Goal: Transaction & Acquisition: Purchase product/service

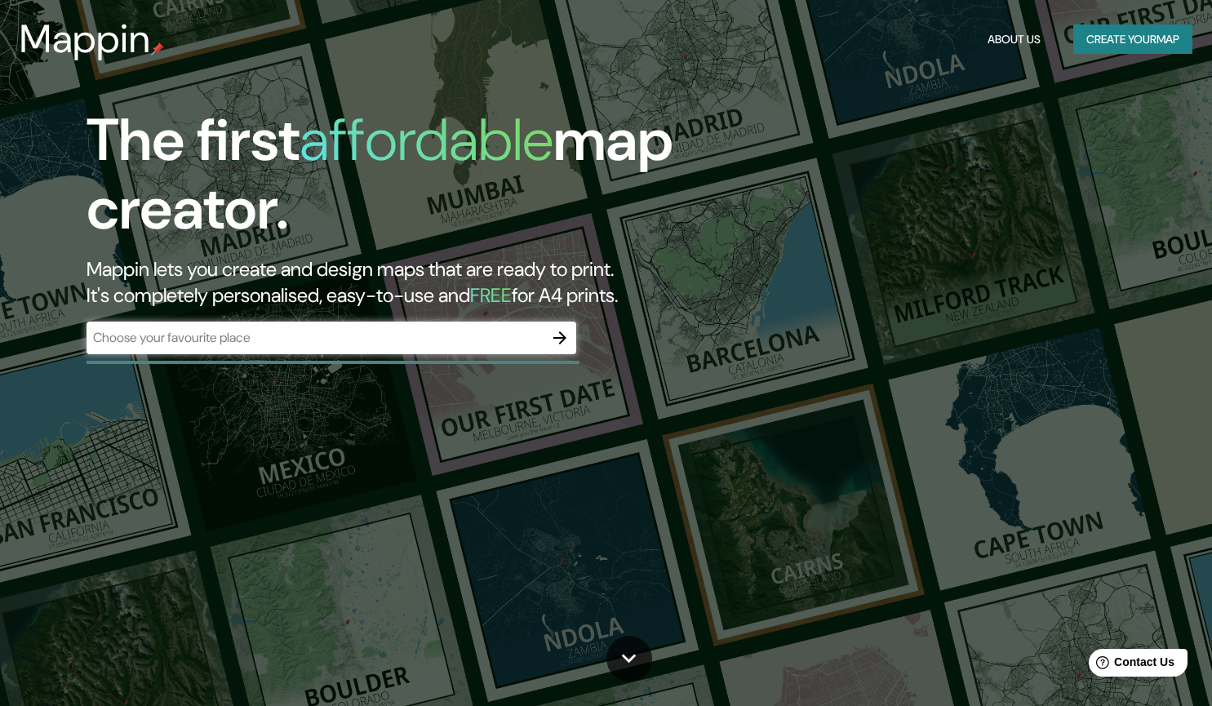
click at [511, 326] on div "​" at bounding box center [332, 338] width 490 height 33
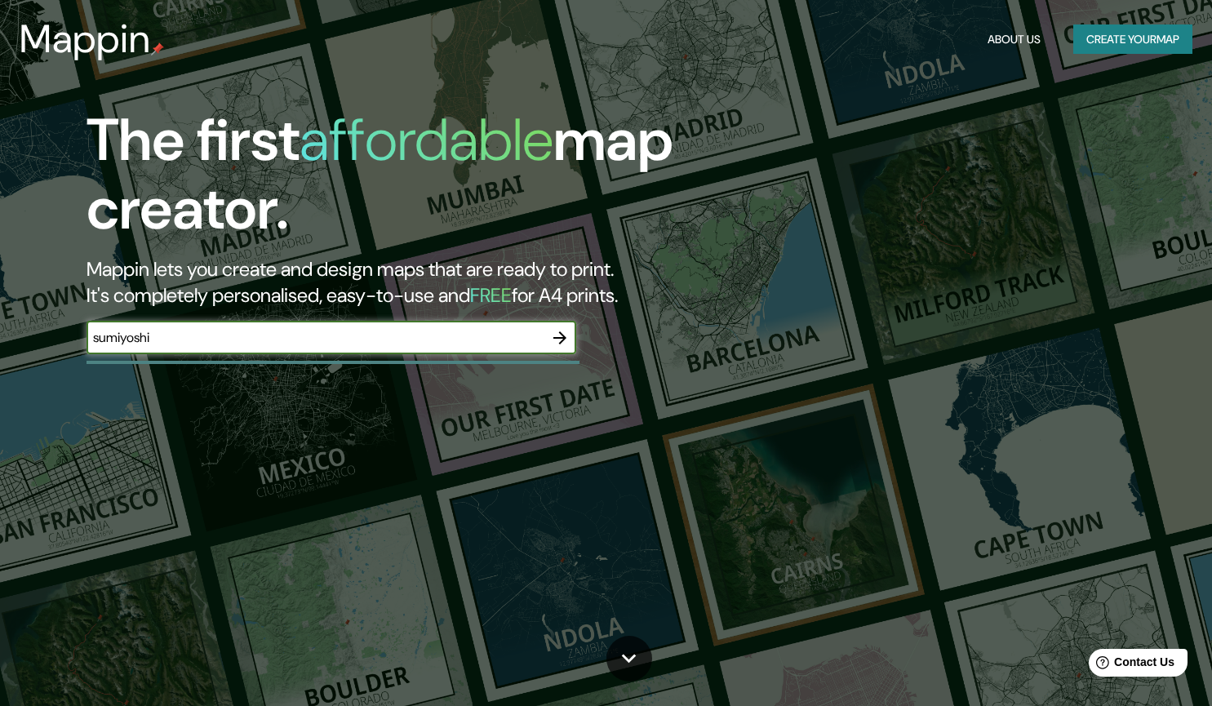
type input "sumiyoshi"
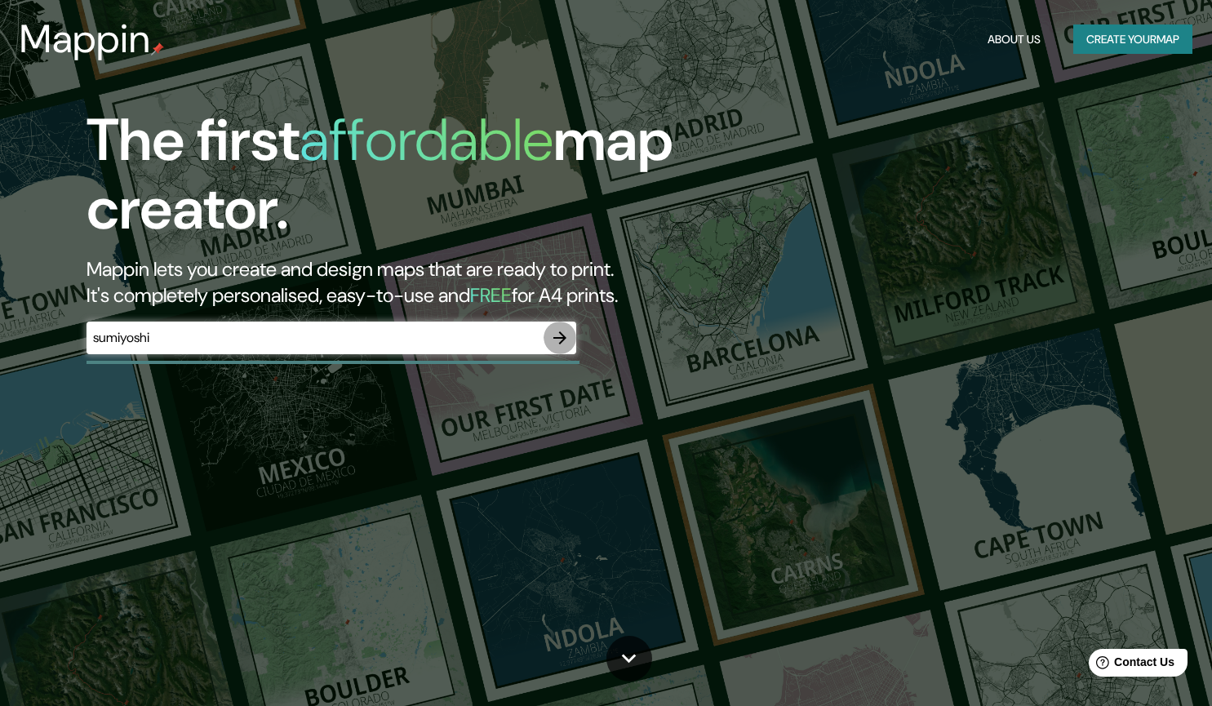
click at [562, 335] on icon "button" at bounding box center [560, 338] width 20 height 20
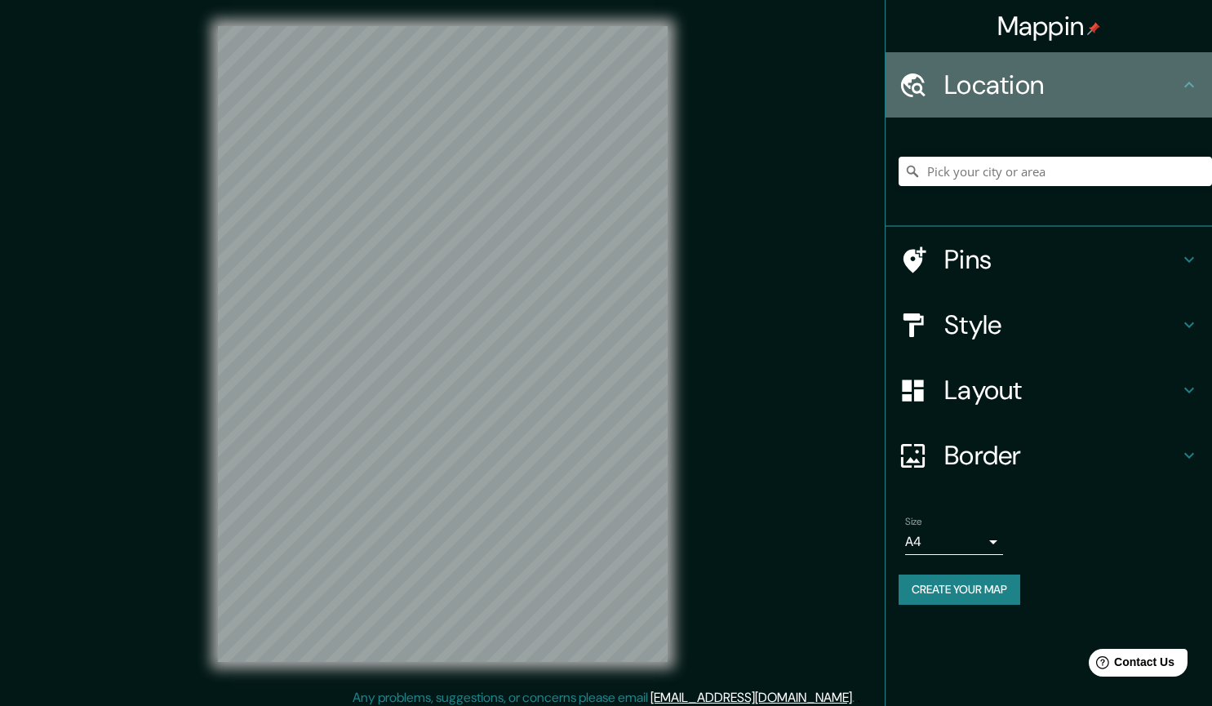
click at [990, 93] on h4 "Location" at bounding box center [1061, 85] width 235 height 33
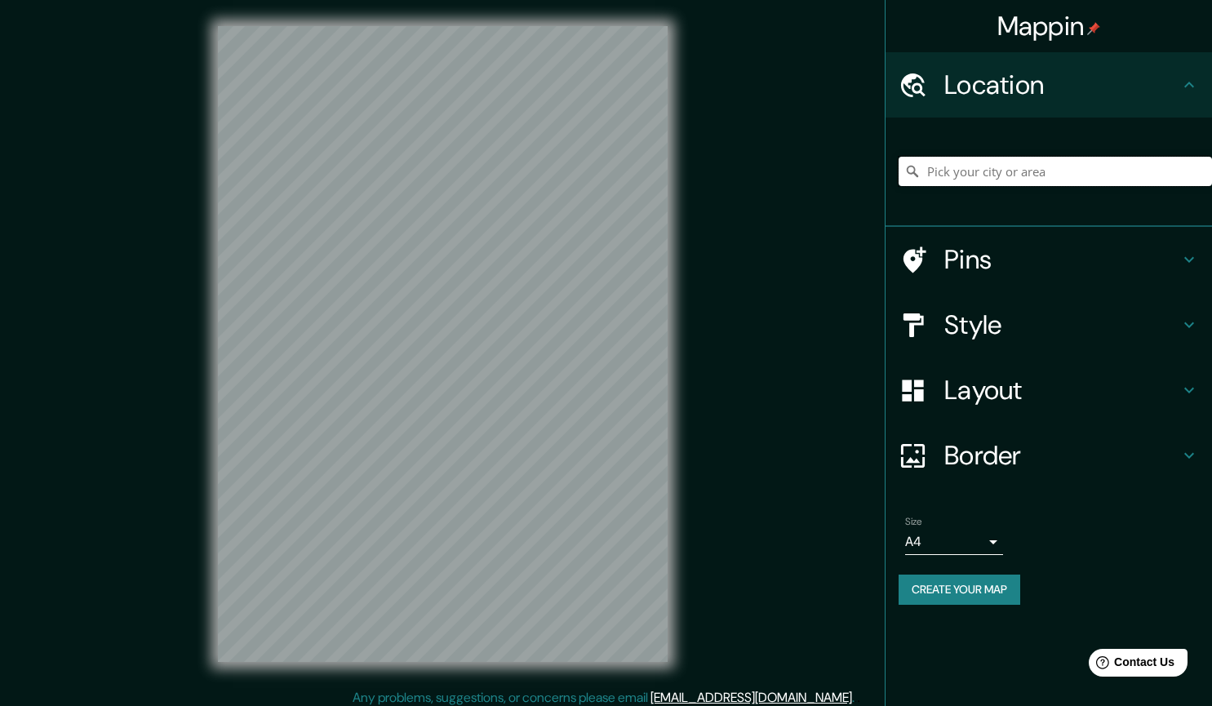
click at [987, 172] on input "Pick your city or area" at bounding box center [1055, 171] width 313 height 29
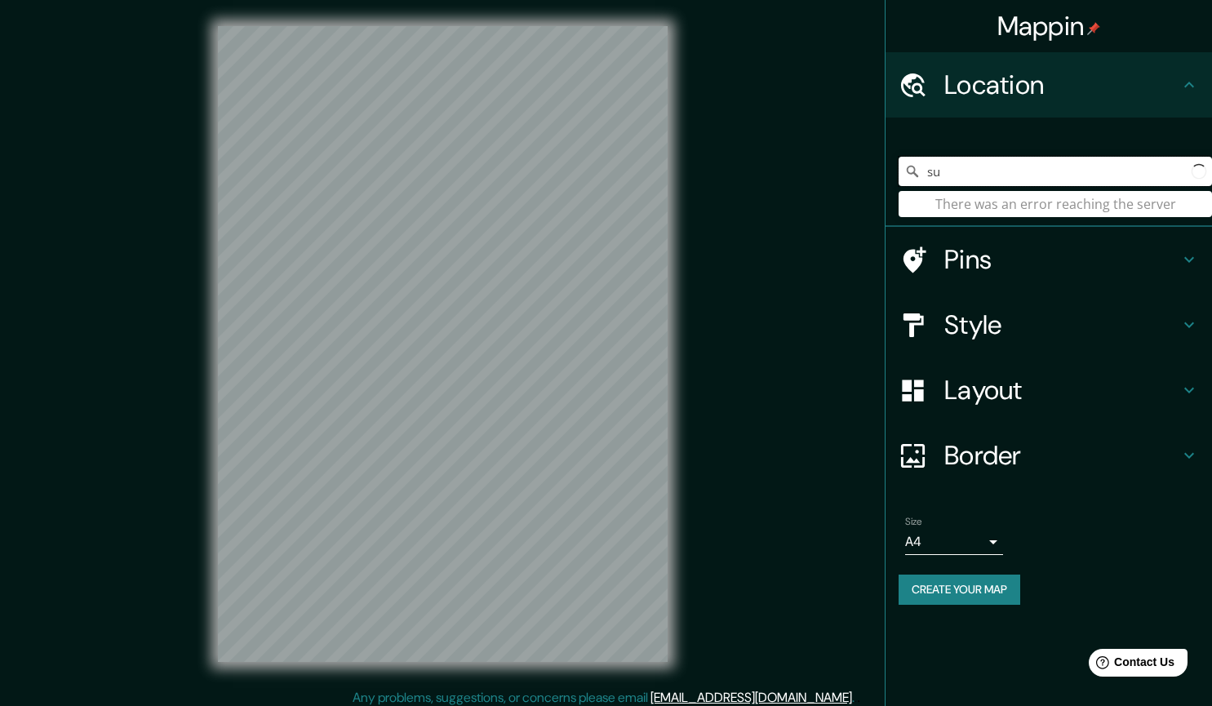
type input "s"
type input "osa"
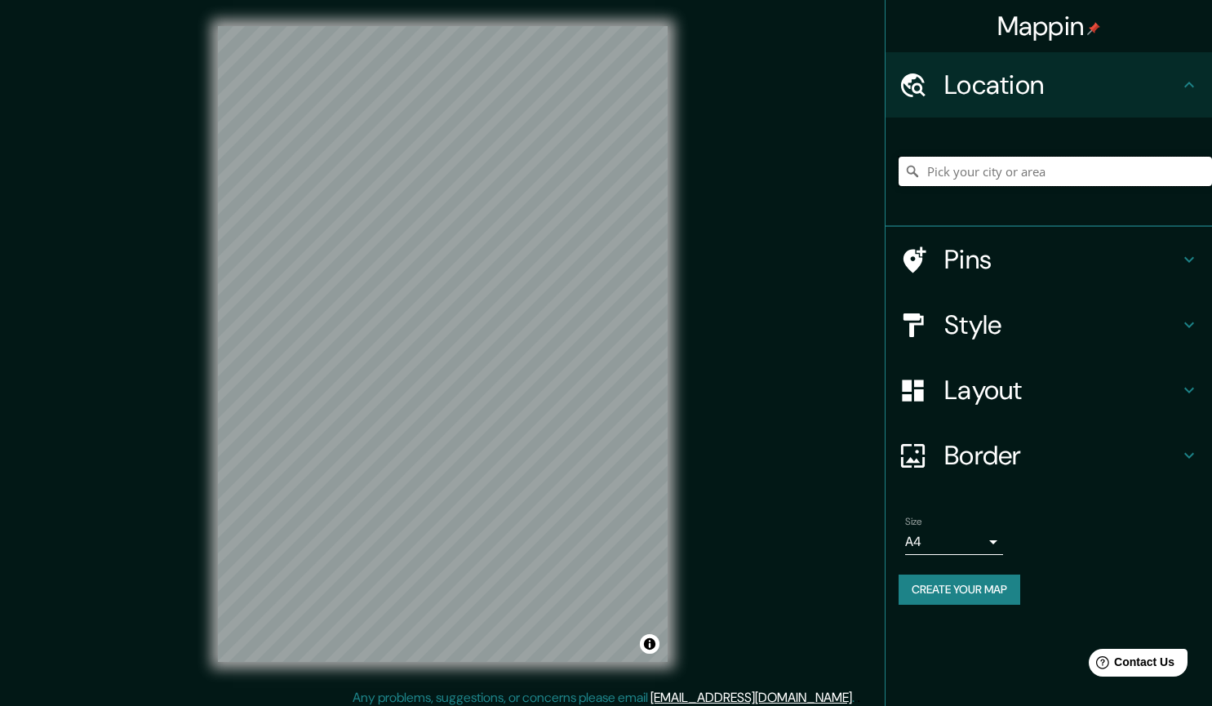
click at [963, 175] on input "Pick your city or area" at bounding box center [1055, 171] width 313 height 29
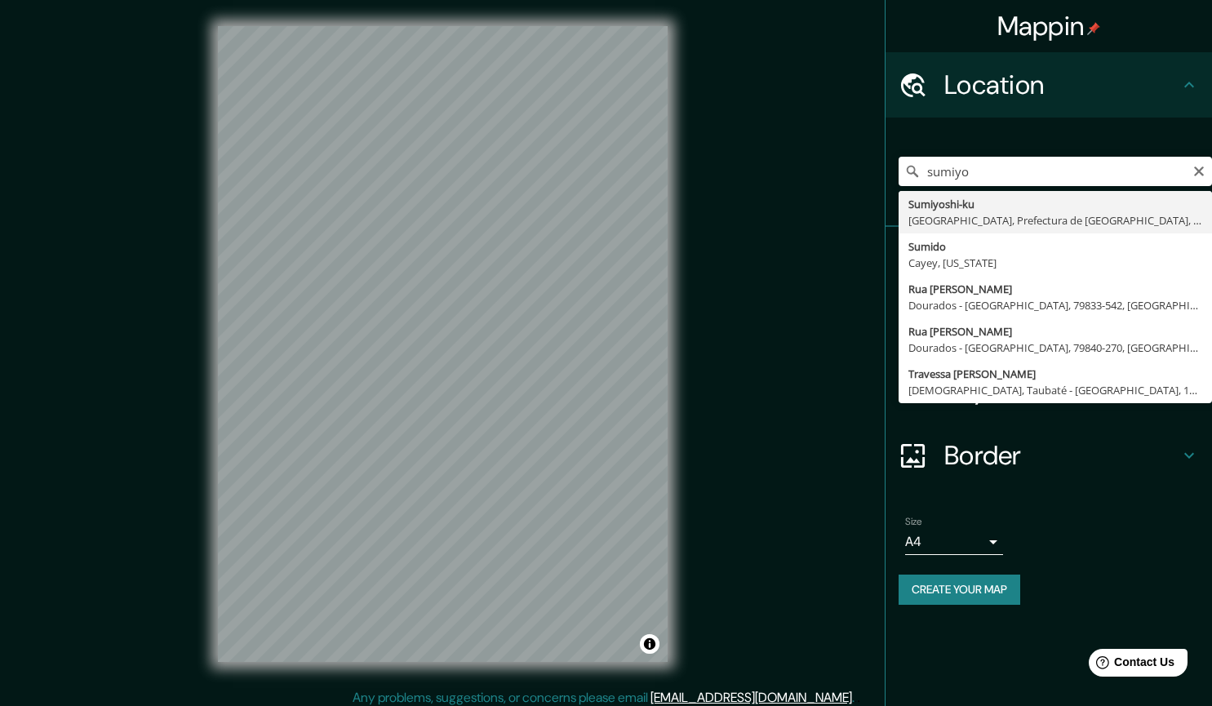
type input "Sumiyoshi-ku, Osaka, Prefectura de Osaka, Japón"
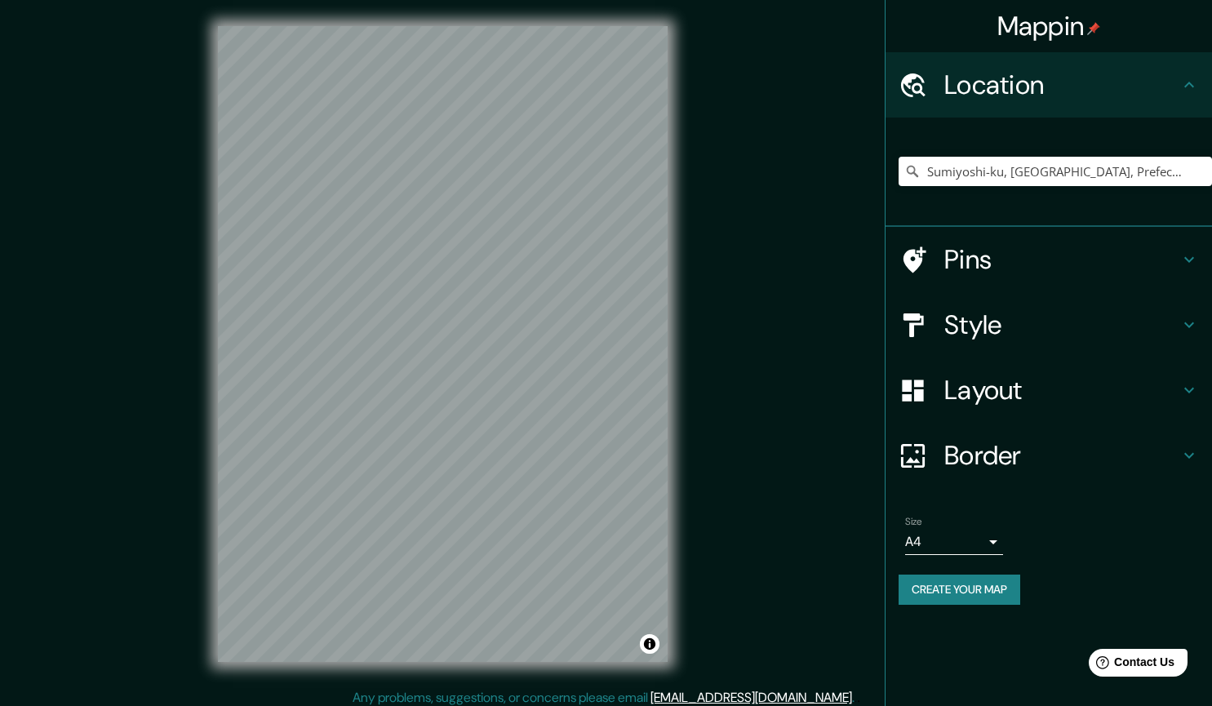
click at [1006, 343] on div "Style" at bounding box center [1049, 324] width 326 height 65
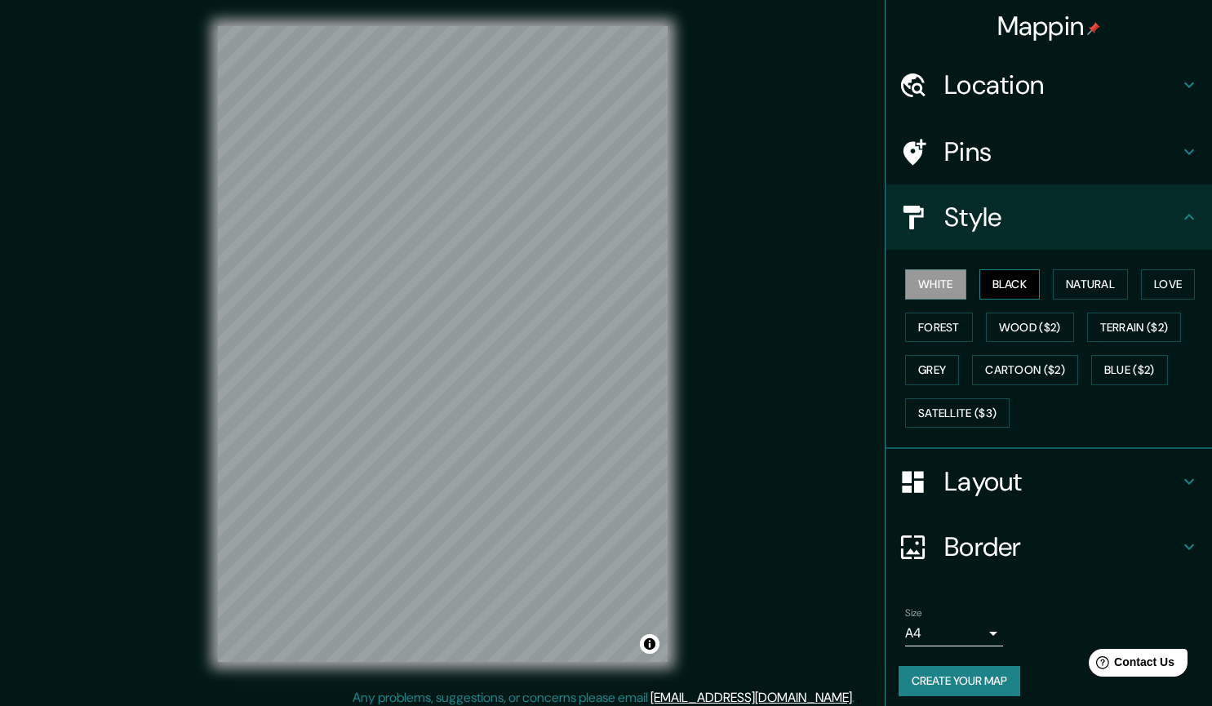
click at [1009, 288] on button "Black" at bounding box center [1009, 284] width 61 height 30
click at [1089, 291] on button "Natural" at bounding box center [1090, 284] width 75 height 30
click at [1144, 287] on button "Love" at bounding box center [1168, 284] width 54 height 30
click at [1053, 278] on button "Natural" at bounding box center [1090, 284] width 75 height 30
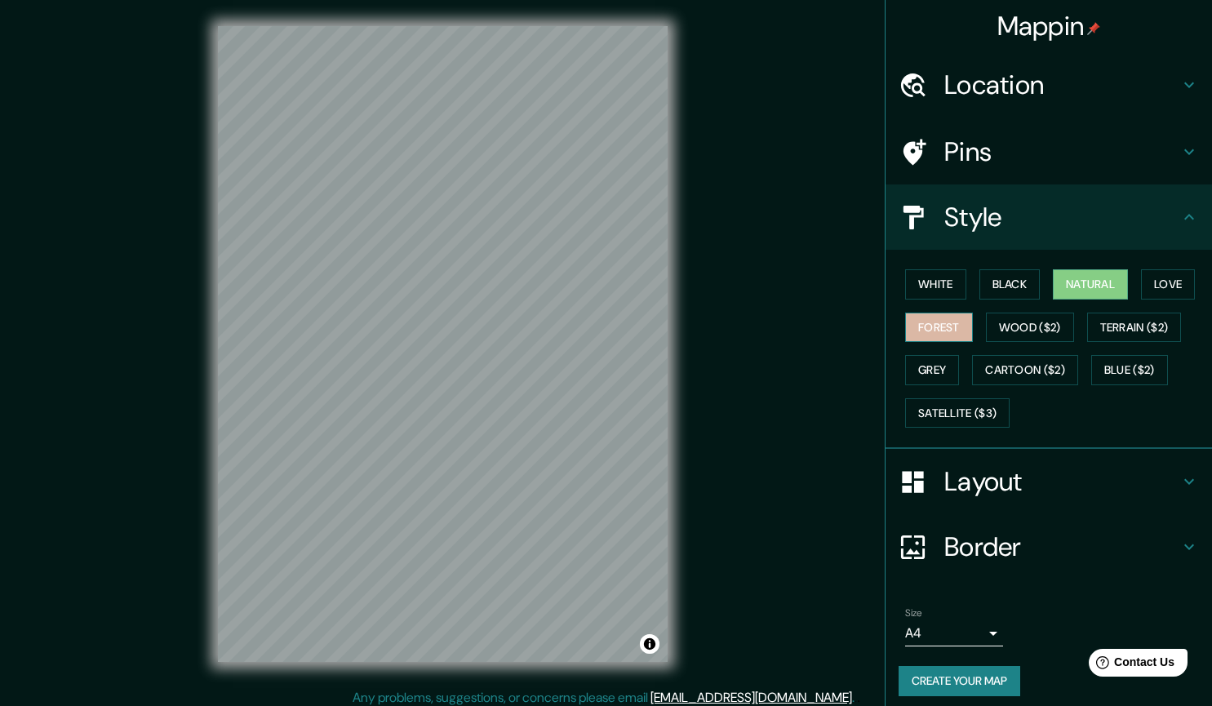
click at [936, 322] on button "Forest" at bounding box center [939, 328] width 68 height 30
click at [1027, 371] on button "Cartoon ($2)" at bounding box center [1025, 370] width 106 height 30
click at [1073, 286] on button "Natural" at bounding box center [1090, 284] width 75 height 30
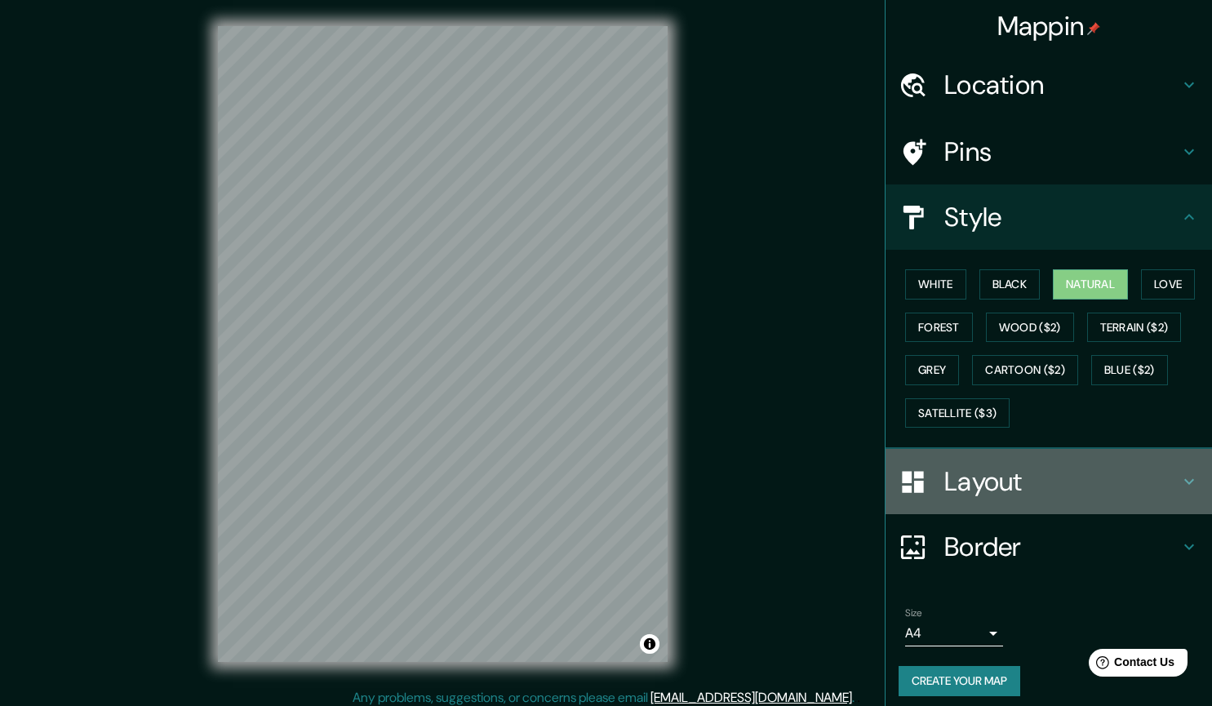
click at [966, 491] on h4 "Layout" at bounding box center [1061, 481] width 235 height 33
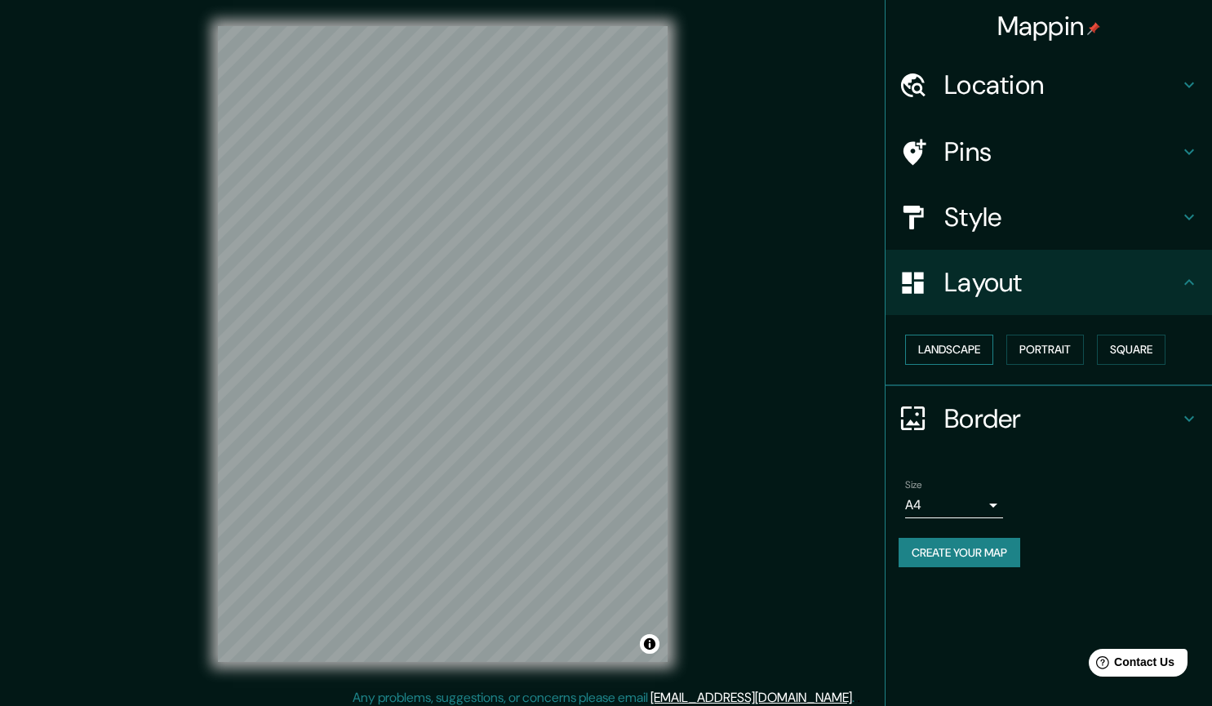
click at [964, 358] on button "Landscape" at bounding box center [949, 350] width 88 height 30
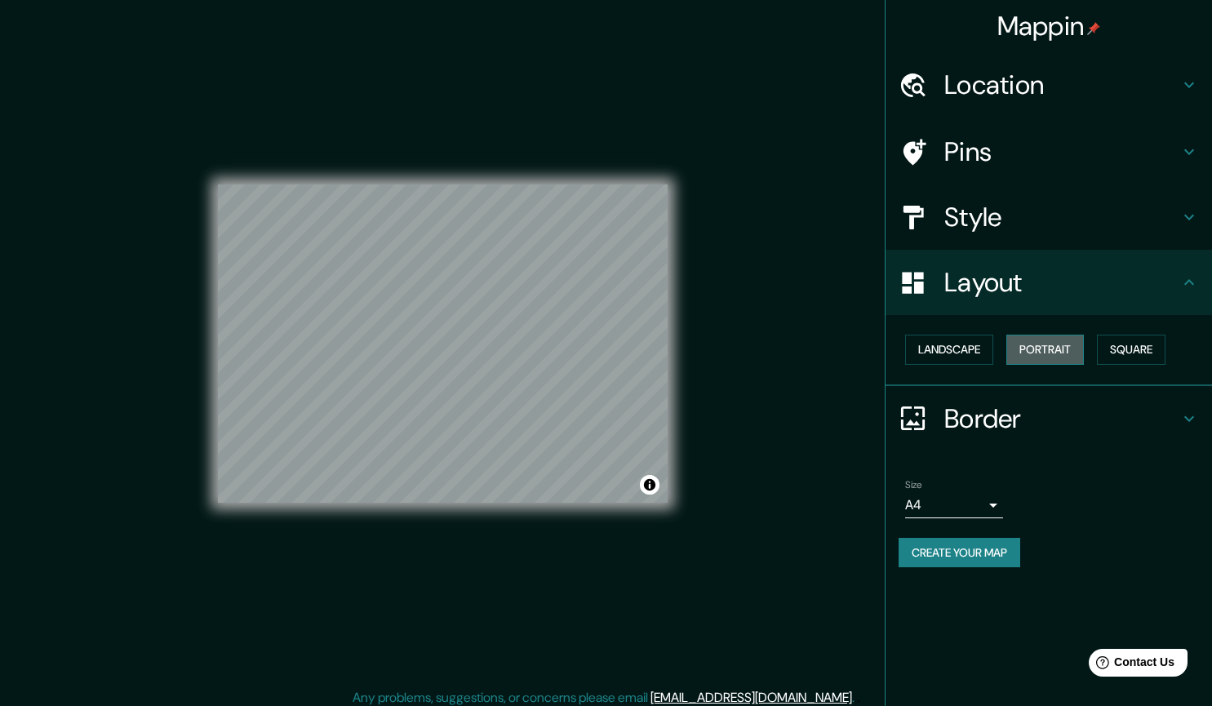
click at [1048, 358] on button "Portrait" at bounding box center [1045, 350] width 78 height 30
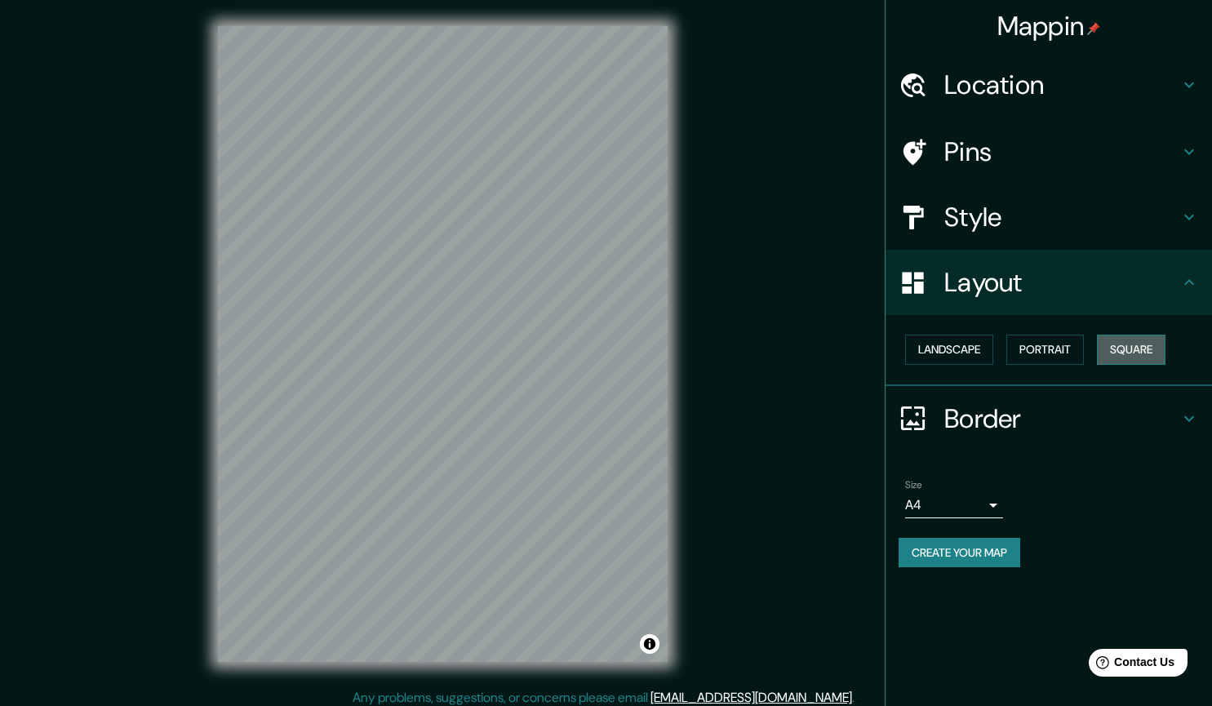
click at [1114, 357] on button "Square" at bounding box center [1131, 350] width 69 height 30
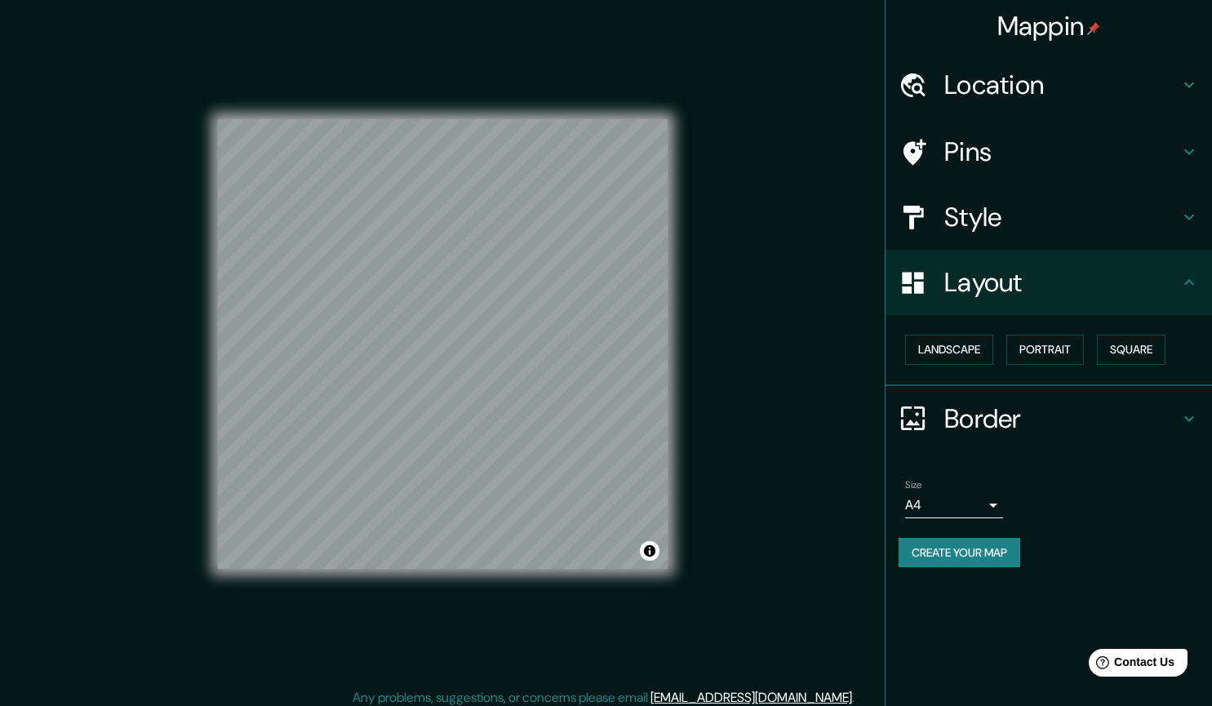
click at [1009, 350] on div "Landscape Portrait Square" at bounding box center [1055, 349] width 313 height 43
click at [972, 349] on button "Landscape" at bounding box center [949, 350] width 88 height 30
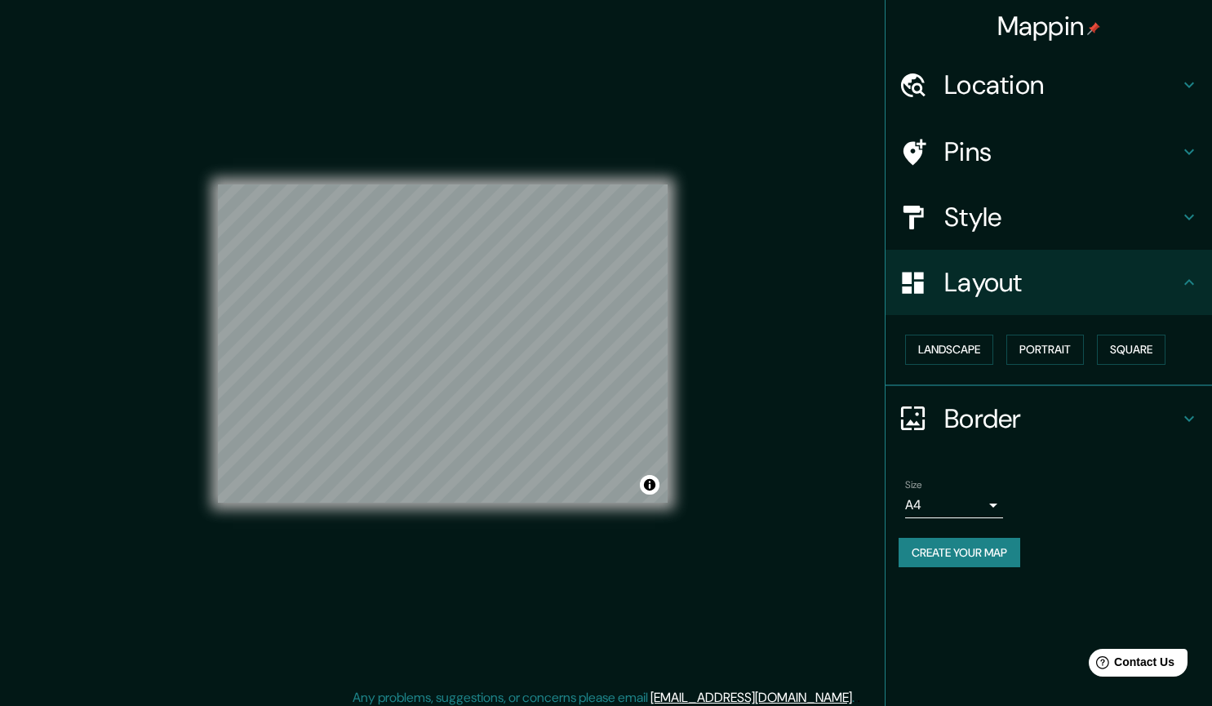
click at [991, 413] on h4 "Border" at bounding box center [1061, 418] width 235 height 33
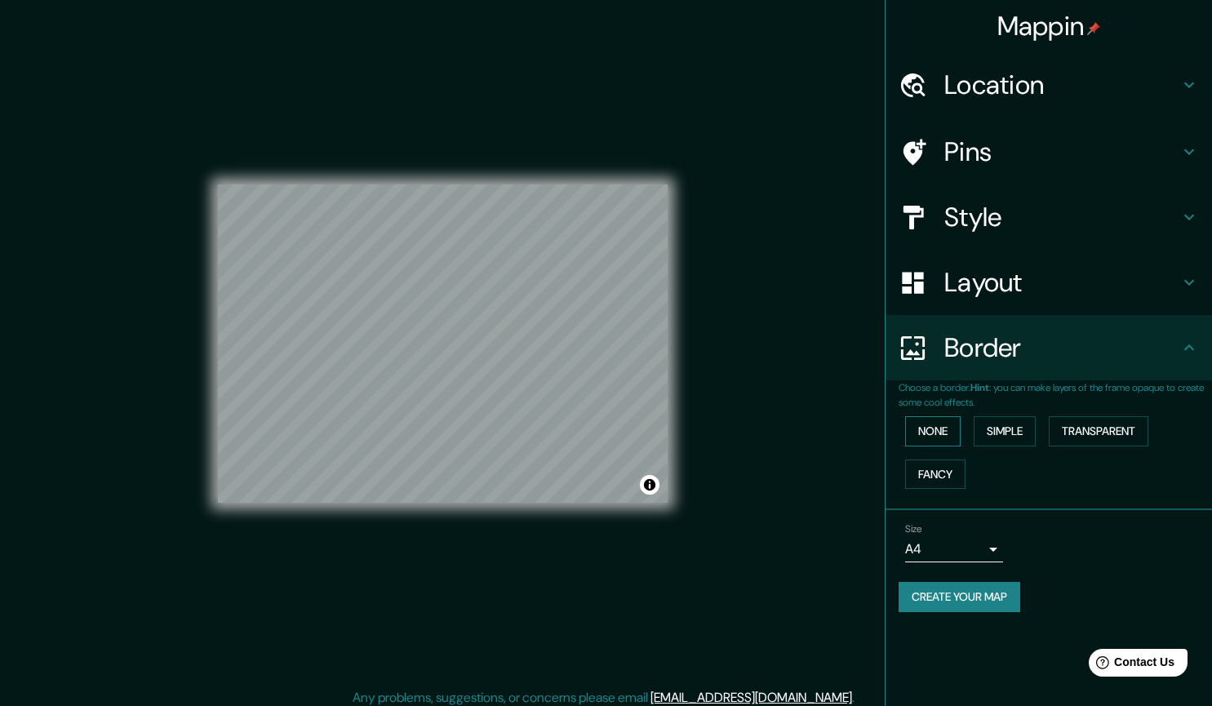
click at [944, 430] on button "None" at bounding box center [933, 431] width 56 height 30
click at [945, 430] on button "None" at bounding box center [933, 431] width 56 height 30
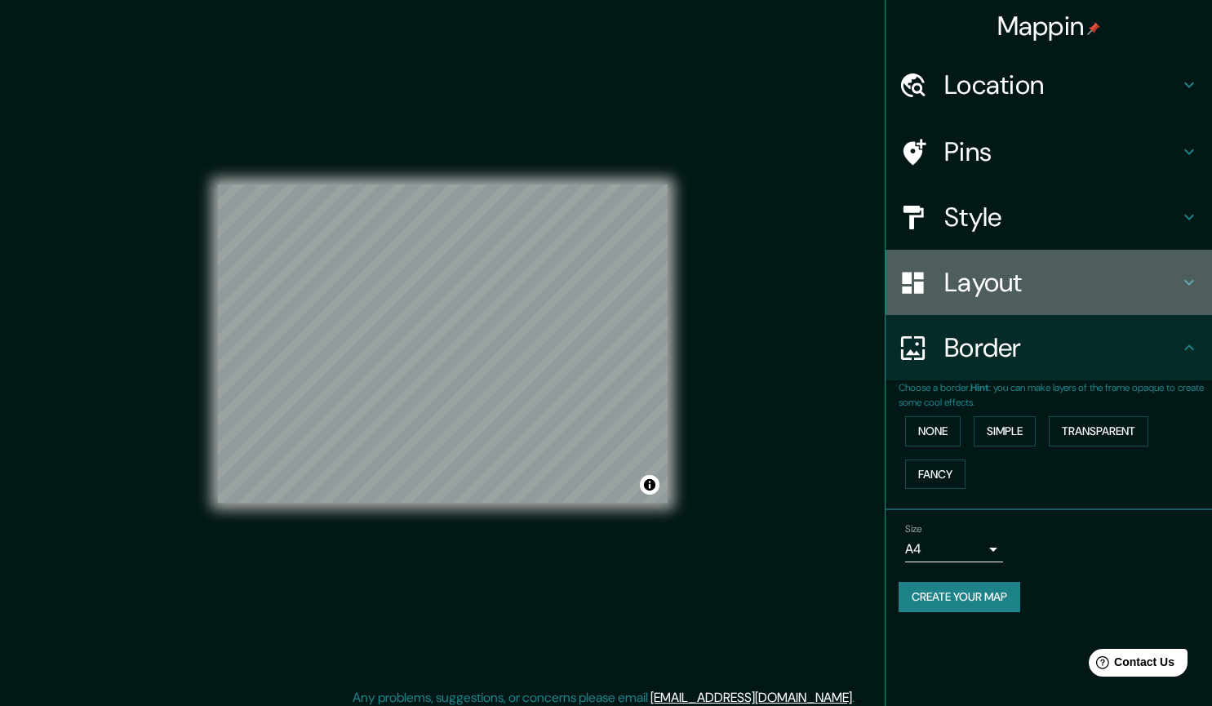
click at [986, 306] on div "Layout" at bounding box center [1049, 282] width 326 height 65
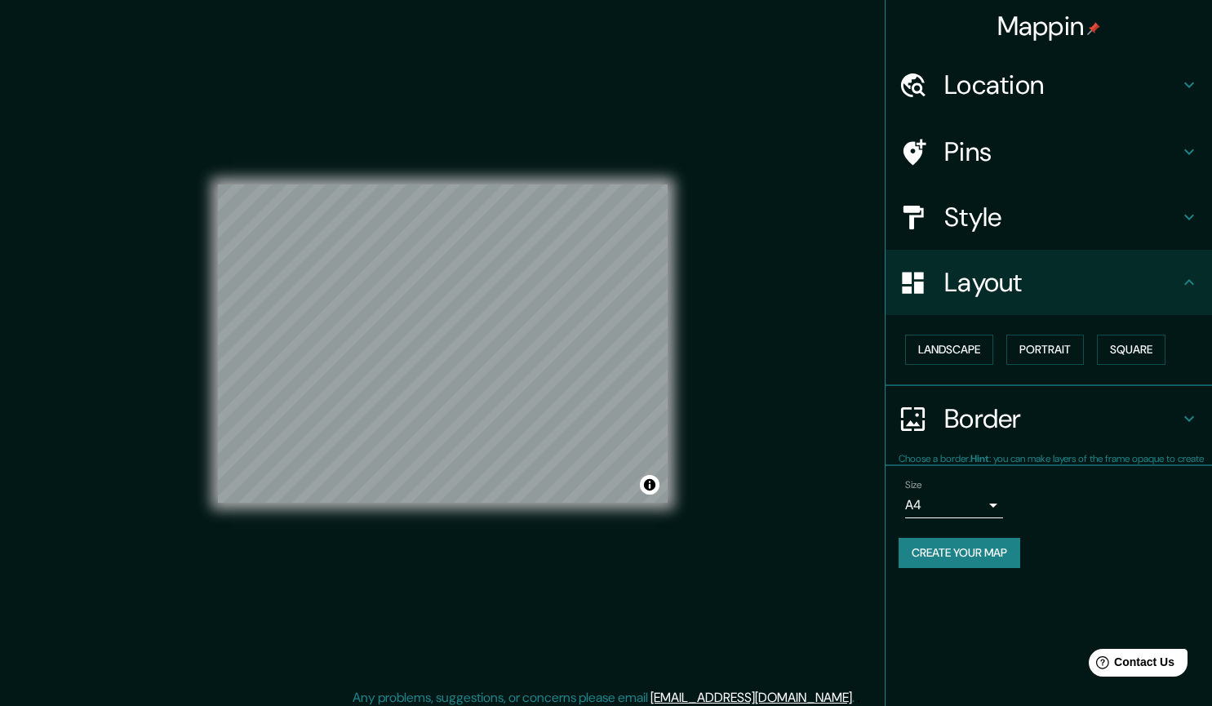
click at [988, 297] on h4 "Layout" at bounding box center [1061, 282] width 235 height 33
click at [943, 362] on button "Landscape" at bounding box center [949, 350] width 88 height 30
click at [1039, 362] on button "Portrait" at bounding box center [1045, 350] width 78 height 30
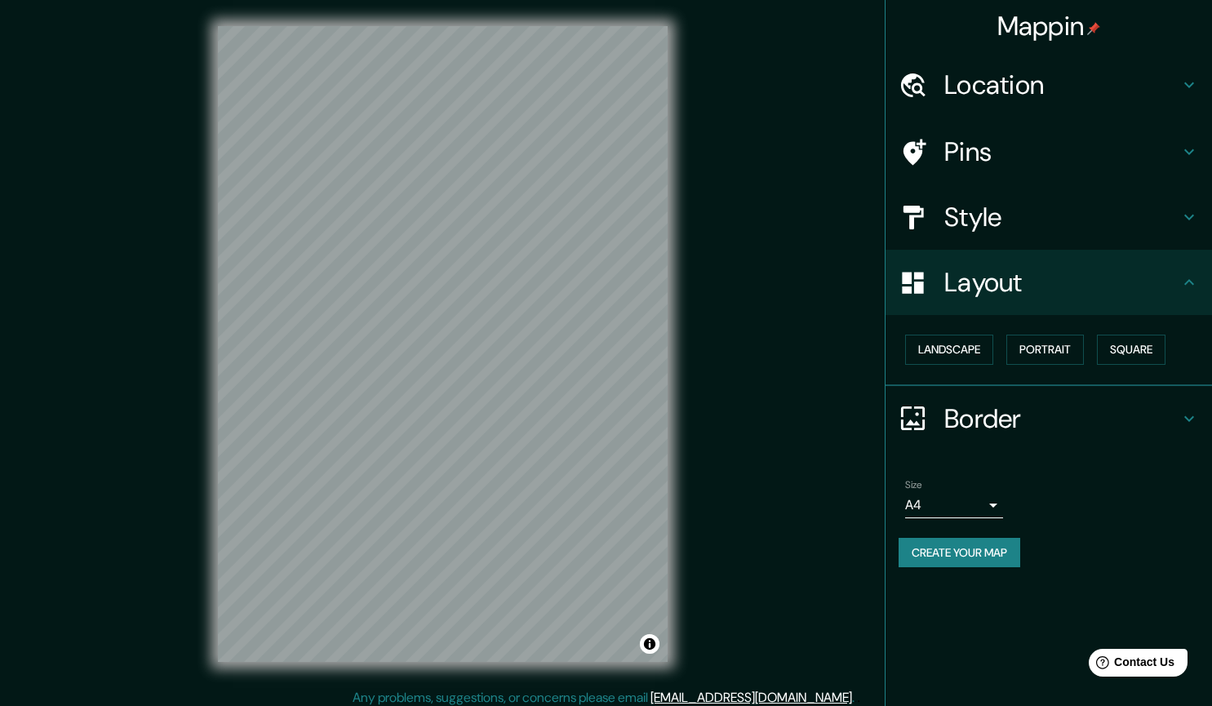
click at [949, 149] on h4 "Pins" at bounding box center [1061, 151] width 235 height 33
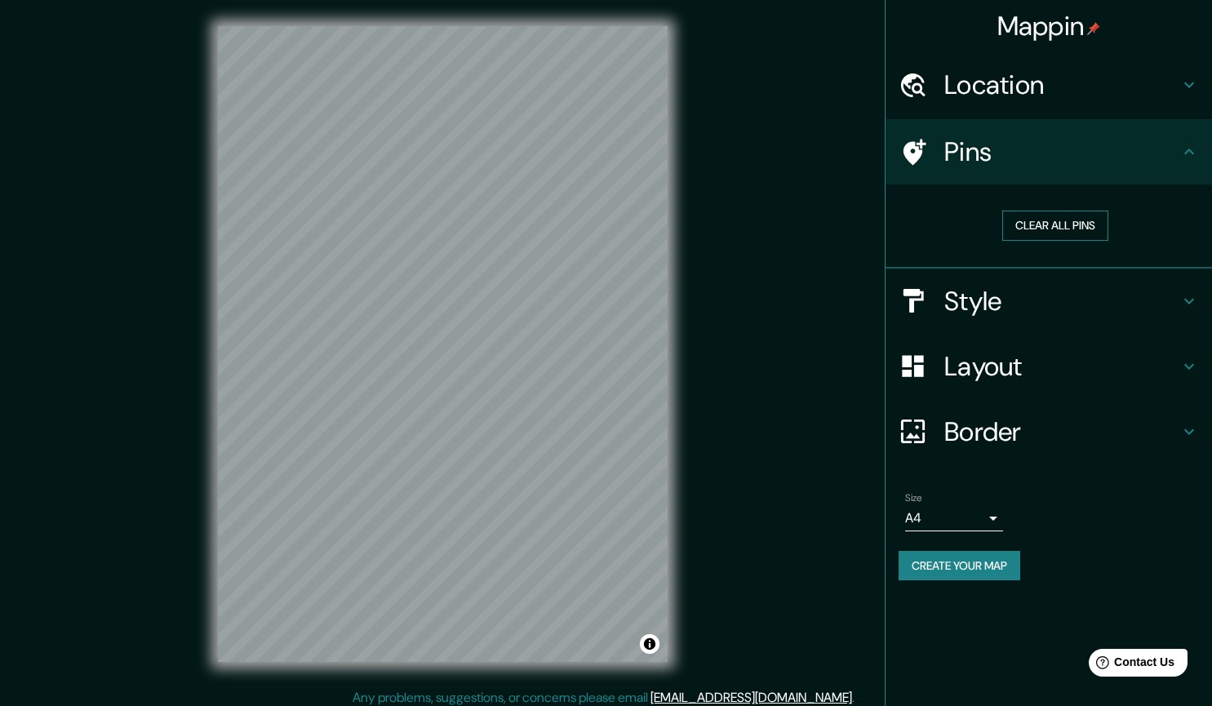
click at [1065, 229] on button "Clear all pins" at bounding box center [1055, 226] width 106 height 30
